Goal: Information Seeking & Learning: Check status

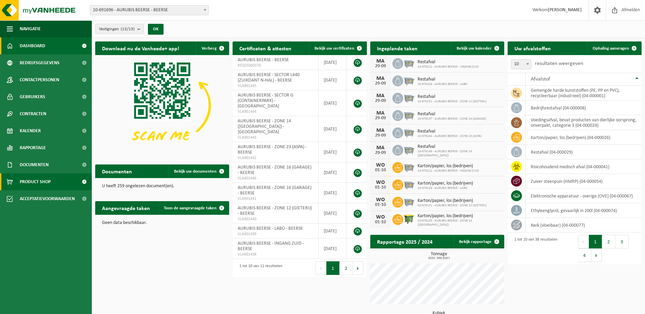
click at [57, 177] on link "Product Shop" at bounding box center [46, 181] width 92 height 17
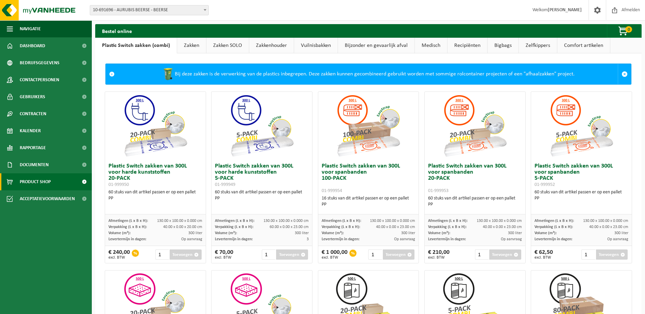
click at [25, 253] on ul "Navigatie Afmelden Dashboard Bedrijfsgegevens Contactpersonen Gebruikers Contra…" at bounding box center [46, 167] width 92 height 294
click at [42, 122] on link "Kalender" at bounding box center [46, 130] width 92 height 17
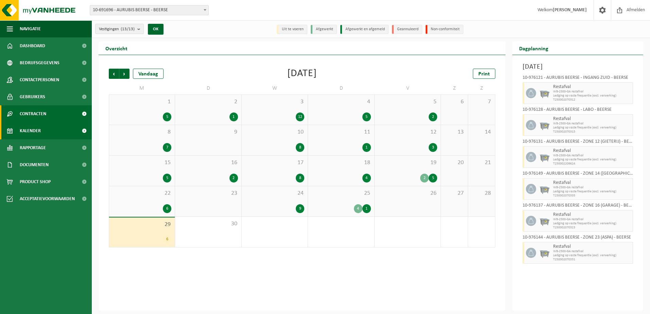
click at [51, 115] on link "Contracten" at bounding box center [46, 113] width 92 height 17
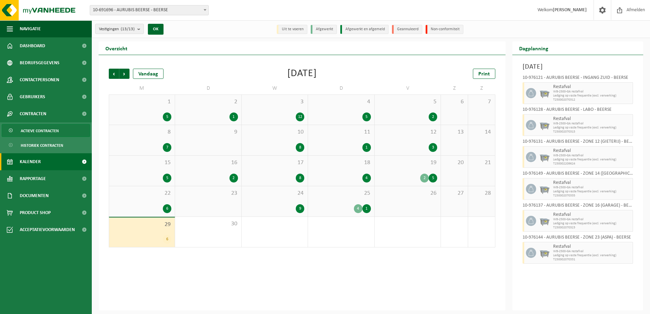
click at [55, 127] on span "Actieve contracten" at bounding box center [40, 130] width 38 height 13
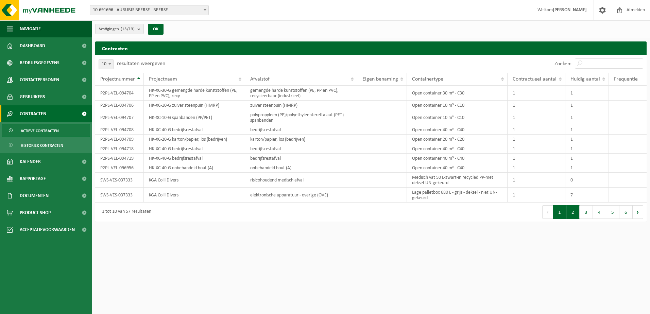
click at [574, 212] on button "2" at bounding box center [572, 212] width 13 height 14
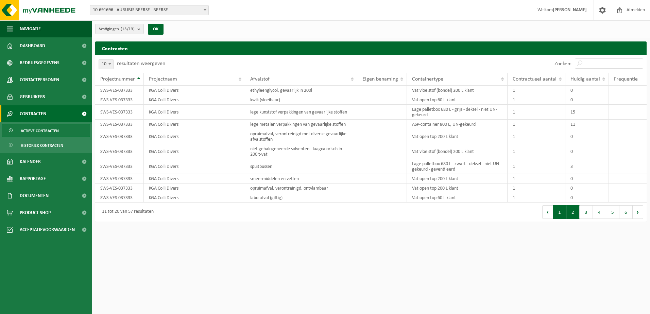
click at [565, 215] on button "1" at bounding box center [559, 212] width 13 height 14
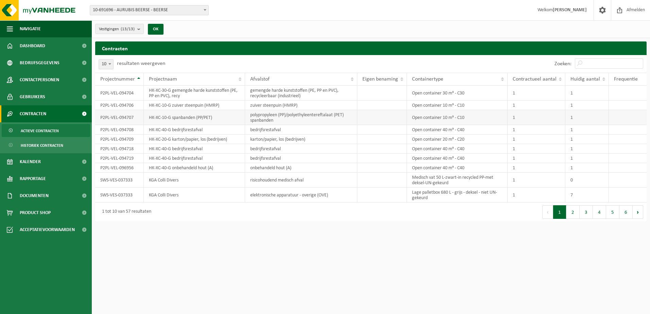
click at [438, 121] on td "Open container 10 m³ - C10" at bounding box center [457, 117] width 101 height 15
click at [576, 121] on td "1" at bounding box center [586, 117] width 43 height 15
click at [578, 213] on button "2" at bounding box center [572, 212] width 13 height 14
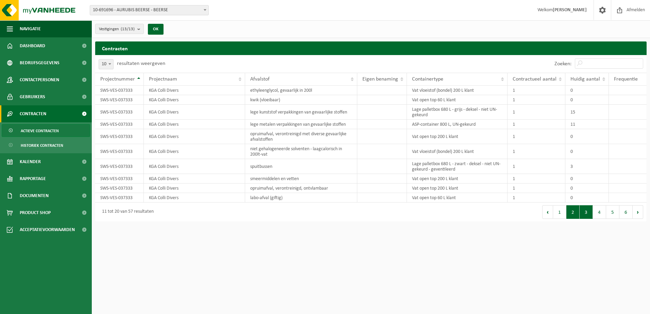
click at [588, 214] on button "3" at bounding box center [585, 212] width 13 height 14
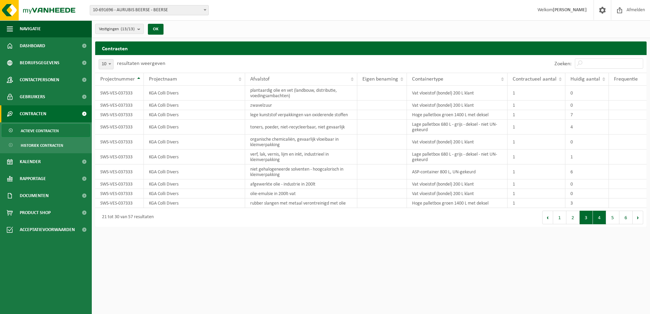
click at [597, 214] on button "4" at bounding box center [599, 218] width 13 height 14
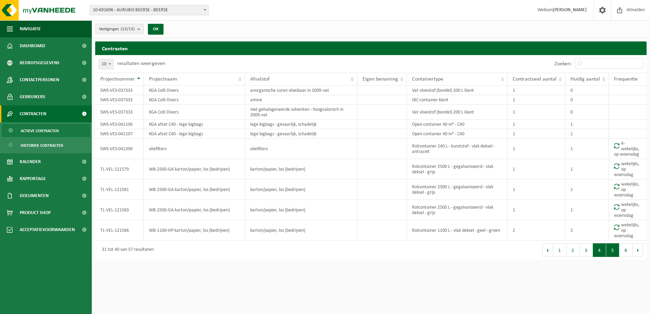
click at [614, 249] on button "5" at bounding box center [612, 250] width 13 height 14
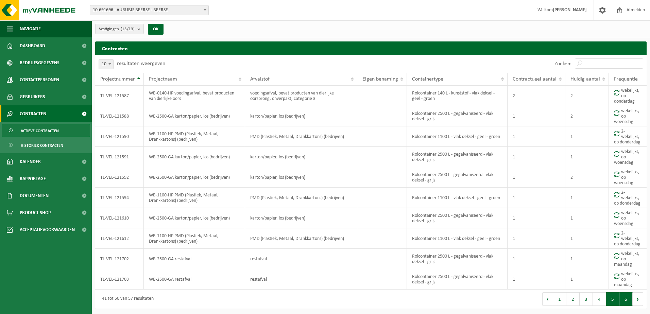
click at [625, 305] on button "6" at bounding box center [625, 299] width 13 height 14
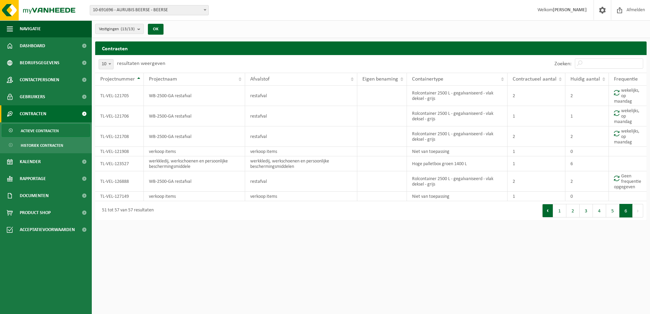
click at [548, 213] on button "Vorige" at bounding box center [547, 211] width 11 height 14
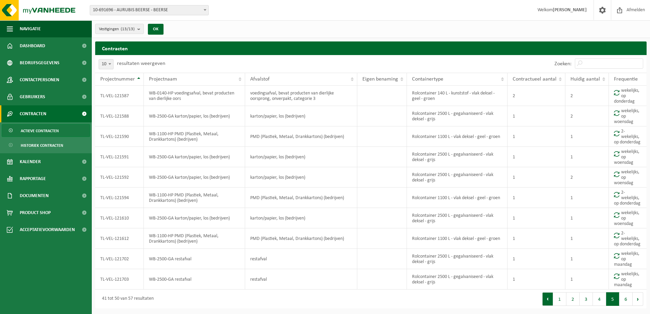
click at [549, 301] on button "Vorige" at bounding box center [547, 299] width 11 height 14
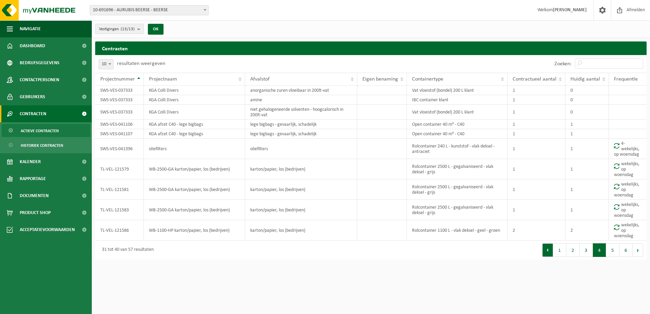
click at [548, 251] on button "Vorige" at bounding box center [547, 250] width 11 height 14
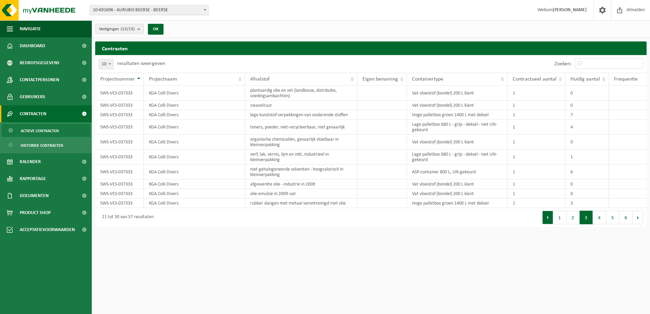
click at [548, 223] on button "Vorige" at bounding box center [547, 218] width 11 height 14
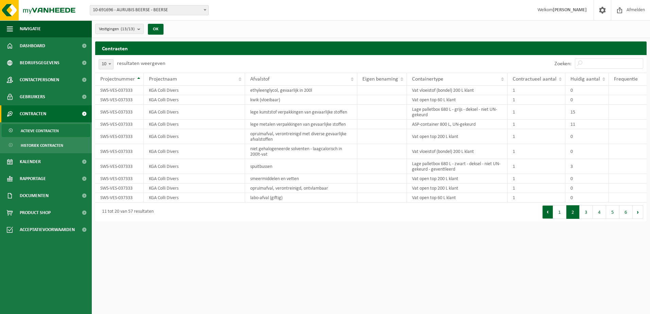
click at [548, 210] on button "Vorige" at bounding box center [547, 212] width 11 height 14
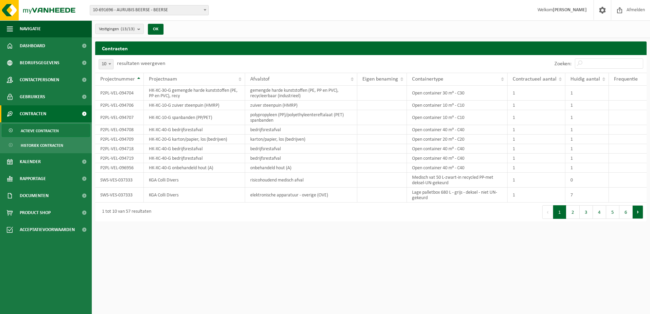
click at [639, 216] on button "Volgende" at bounding box center [637, 212] width 11 height 14
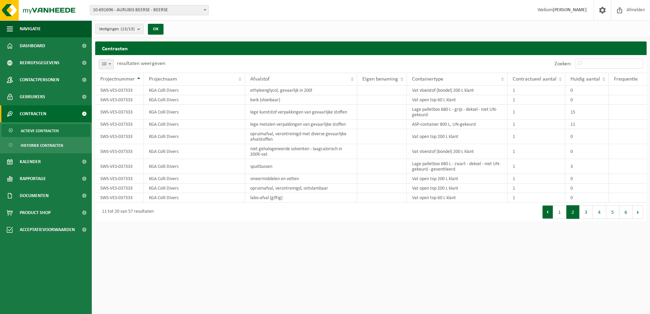
click at [549, 214] on button "Vorige" at bounding box center [547, 212] width 11 height 14
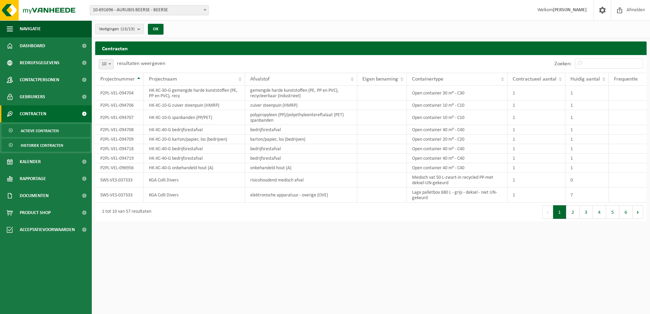
click at [41, 146] on span "Historiek contracten" at bounding box center [42, 145] width 42 height 13
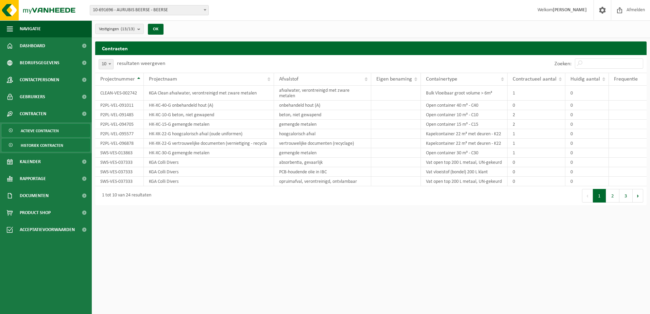
click at [56, 130] on span "Actieve contracten" at bounding box center [40, 130] width 38 height 13
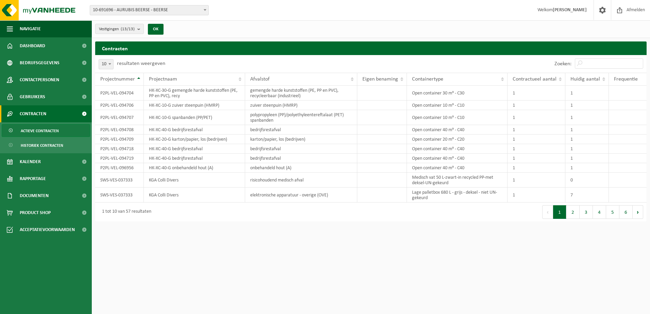
click at [69, 116] on link "Contracten" at bounding box center [46, 113] width 92 height 17
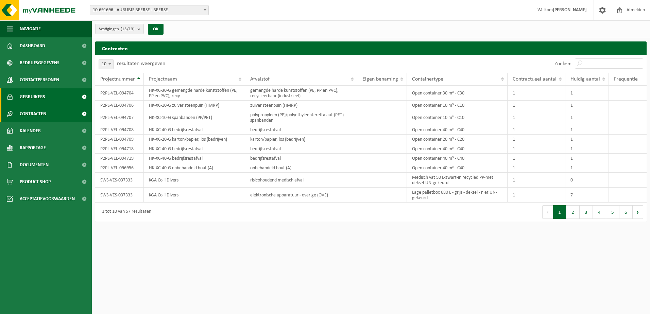
click at [83, 94] on span at bounding box center [83, 96] width 15 height 17
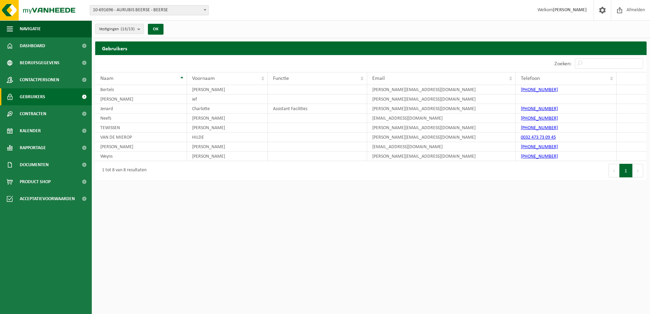
click at [81, 94] on span at bounding box center [83, 96] width 15 height 17
click at [80, 85] on span at bounding box center [83, 79] width 15 height 17
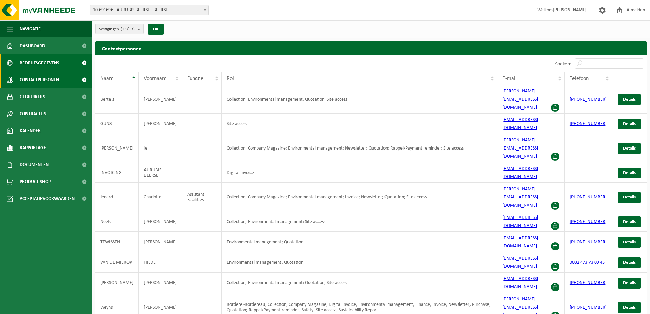
click at [42, 66] on span "Bedrijfsgegevens" at bounding box center [40, 62] width 40 height 17
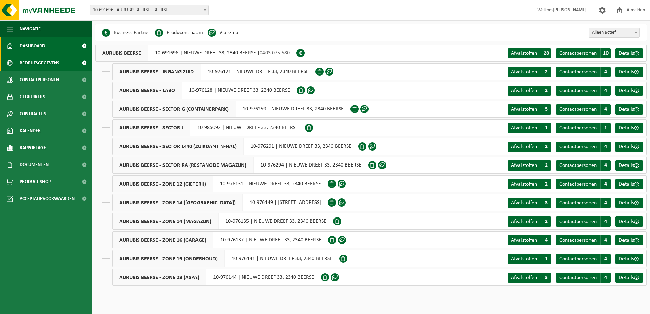
click at [25, 48] on span "Dashboard" at bounding box center [32, 45] width 25 height 17
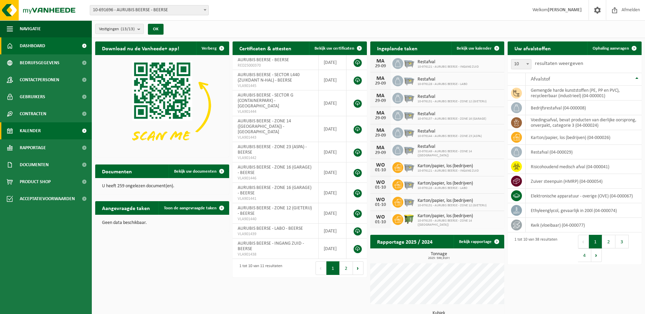
click at [58, 128] on link "Kalender" at bounding box center [46, 130] width 92 height 17
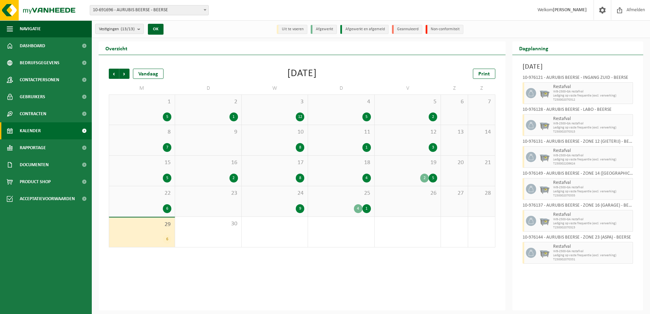
click at [148, 206] on div "6" at bounding box center [141, 208] width 59 height 9
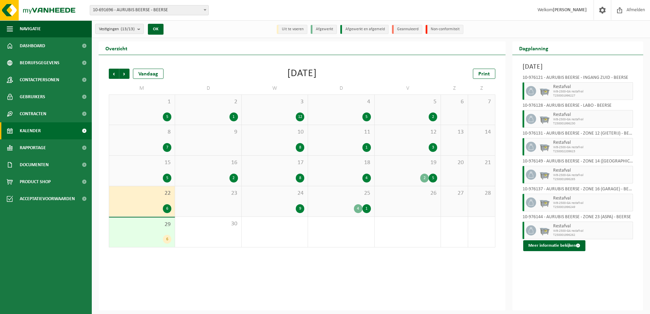
click at [164, 231] on div "29 6" at bounding box center [142, 232] width 66 height 30
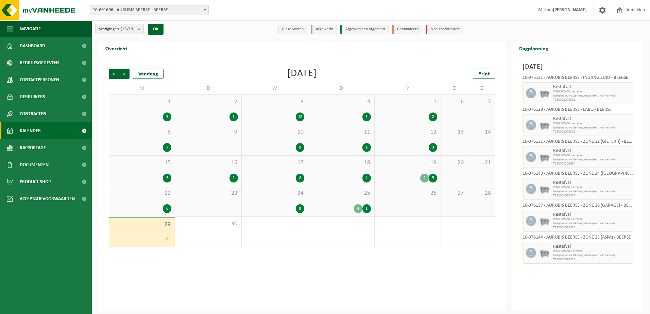
click at [167, 238] on div "6" at bounding box center [167, 239] width 8 height 9
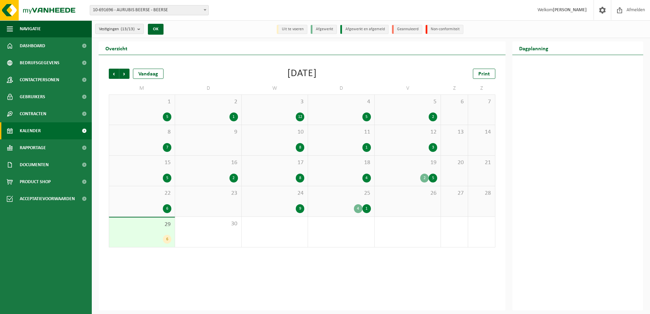
click at [146, 229] on div "29 6" at bounding box center [142, 232] width 66 height 30
